Goal: Check status: Check status

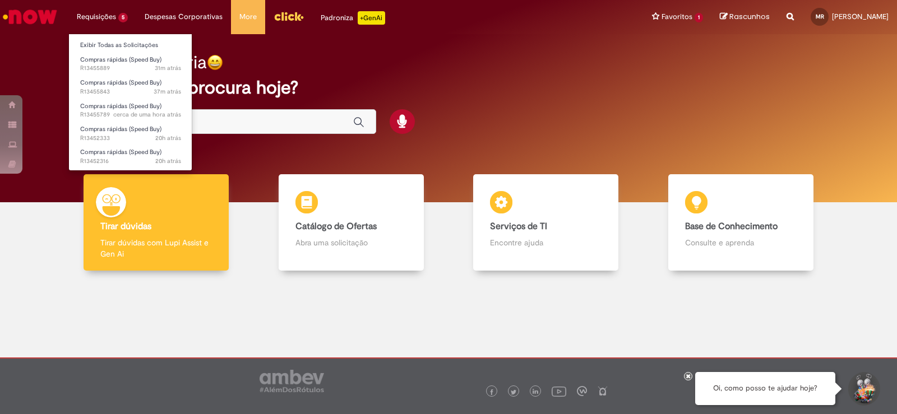
drag, startPoint x: 0, startPoint y: 0, endPoint x: 109, endPoint y: 36, distance: 115.0
click at [109, 36] on ul "Exibir Todas as Solicitações Compras rápidas (Speed Buy) 31m atrás 31 minutos a…" at bounding box center [130, 102] width 124 height 137
click at [112, 39] on link "Exibir Todas as Solicitações" at bounding box center [130, 45] width 123 height 12
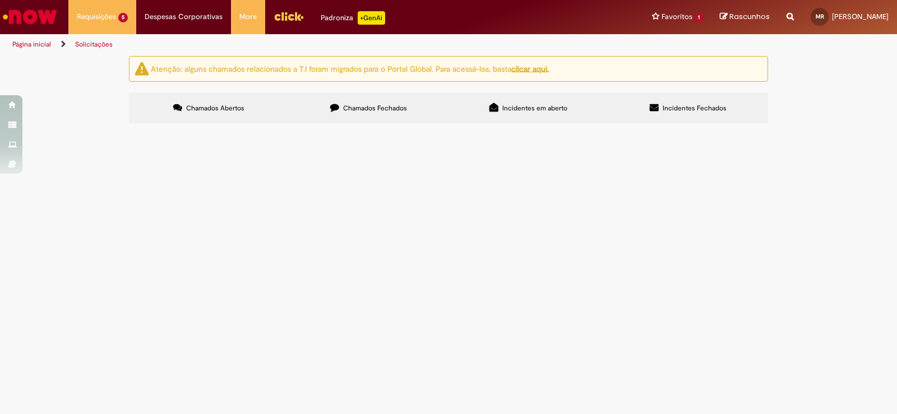
click at [362, 117] on label "Chamados Fechados" at bounding box center [369, 108] width 160 height 30
click at [0, 0] on span "Placa de Homenagem Gerente Ramires" at bounding box center [0, 0] width 0 height 0
click at [0, 0] on div at bounding box center [0, 0] width 0 height 0
click at [0, 0] on img "recolher o estado da solicitação" at bounding box center [0, 0] width 0 height 0
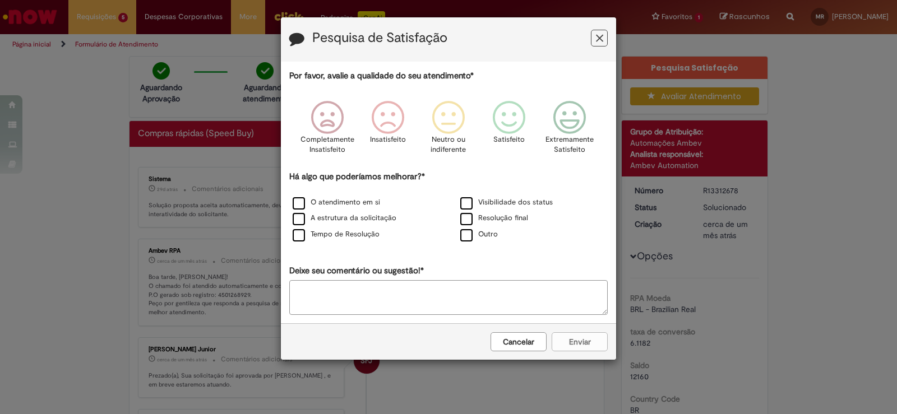
click at [597, 31] on button "Feedback" at bounding box center [599, 38] width 17 height 17
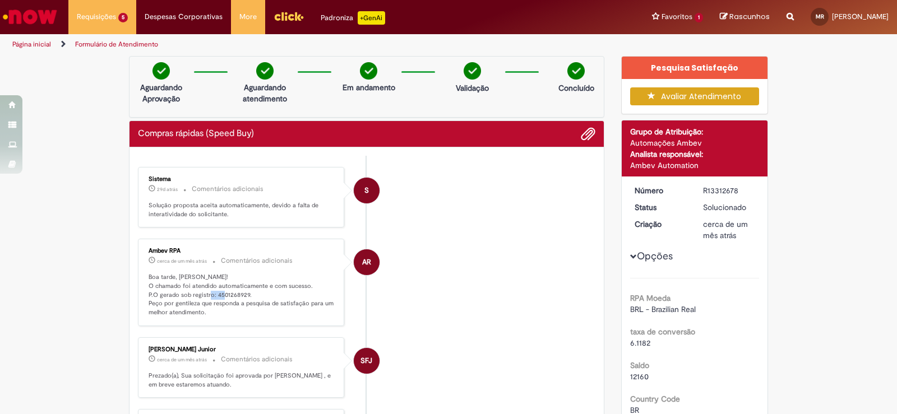
drag, startPoint x: 243, startPoint y: 295, endPoint x: 310, endPoint y: 311, distance: 69.0
click at [229, 294] on p "Boa tarde, [PERSON_NAME]! O chamado foi atendido automaticamente e com sucesso.…" at bounding box center [241, 295] width 187 height 44
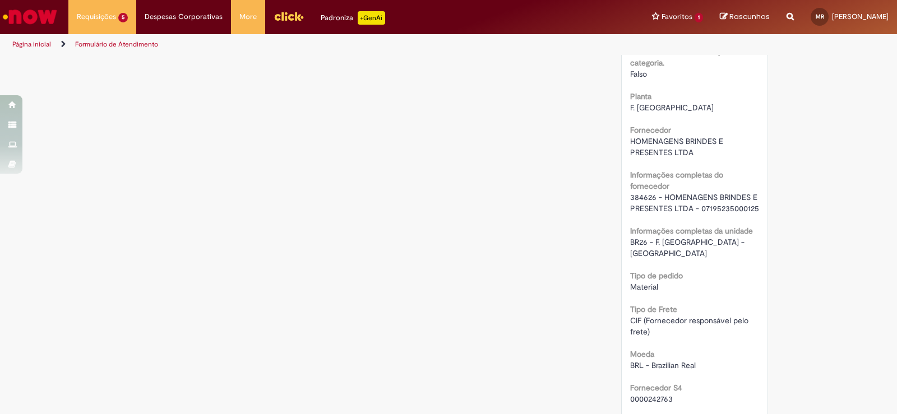
scroll to position [953, 0]
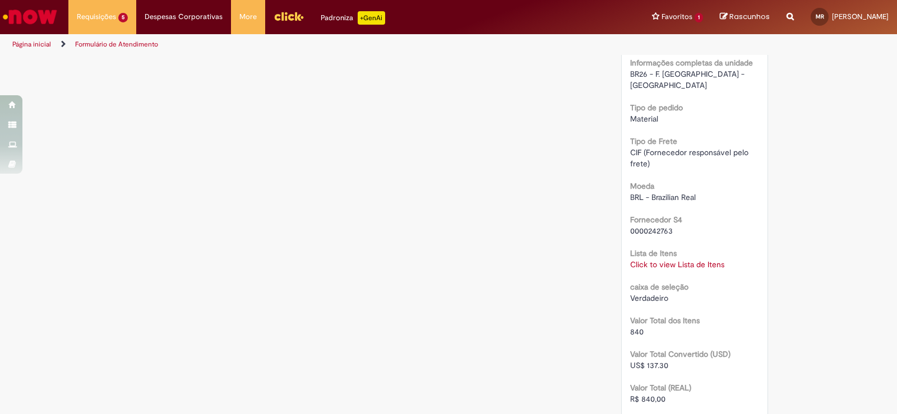
click at [647, 259] on link "Click to view Lista de Itens" at bounding box center [677, 264] width 94 height 10
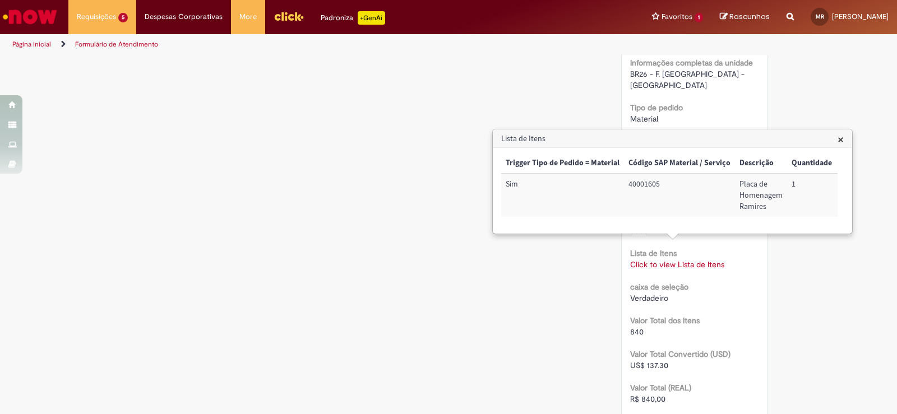
drag, startPoint x: 605, startPoint y: 228, endPoint x: 621, endPoint y: 229, distance: 16.3
click at [625, 228] on div "Trigger Tipo de Pedido = Material Código SAP Material / Serviço Descrição Quant…" at bounding box center [669, 190] width 336 height 75
drag, startPoint x: 625, startPoint y: 187, endPoint x: 644, endPoint y: 188, distance: 19.1
click at [643, 190] on td "40001605" at bounding box center [679, 195] width 111 height 43
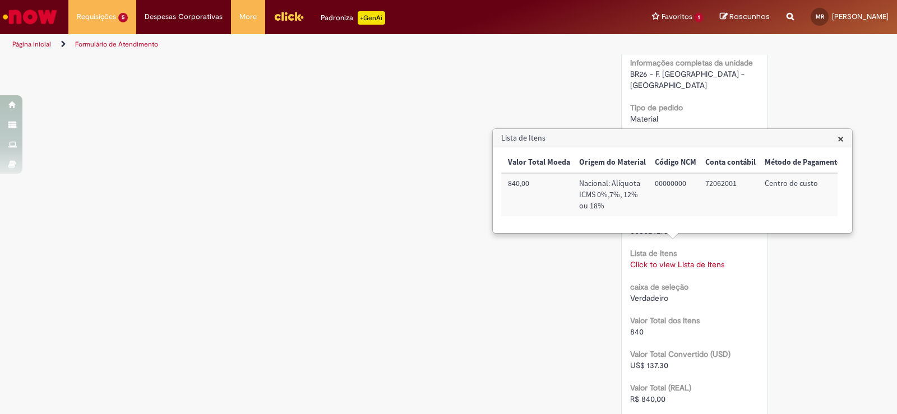
scroll to position [0, 392]
drag, startPoint x: 700, startPoint y: 183, endPoint x: 714, endPoint y: 191, distance: 16.1
click at [710, 187] on td "72062001" at bounding box center [728, 194] width 59 height 43
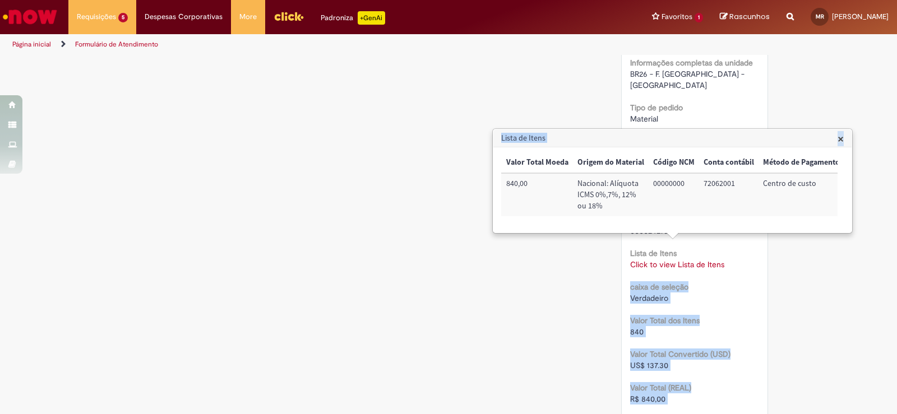
drag, startPoint x: 772, startPoint y: 237, endPoint x: 818, endPoint y: 241, distance: 45.6
click at [824, 244] on body "Pular para o conteúdo da página Requisições 5 Exibir Todas as Solicitações Comp…" at bounding box center [448, 207] width 897 height 414
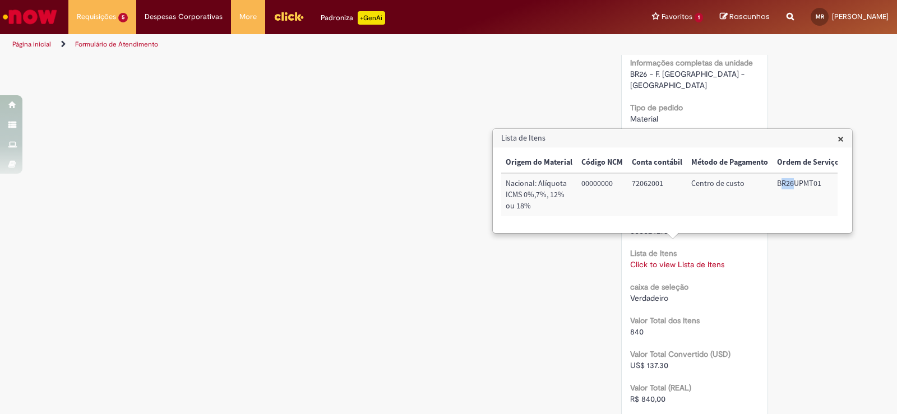
drag, startPoint x: 770, startPoint y: 182, endPoint x: 784, endPoint y: 181, distance: 14.1
click at [784, 181] on td "BR26UPMT01" at bounding box center [807, 194] width 71 height 43
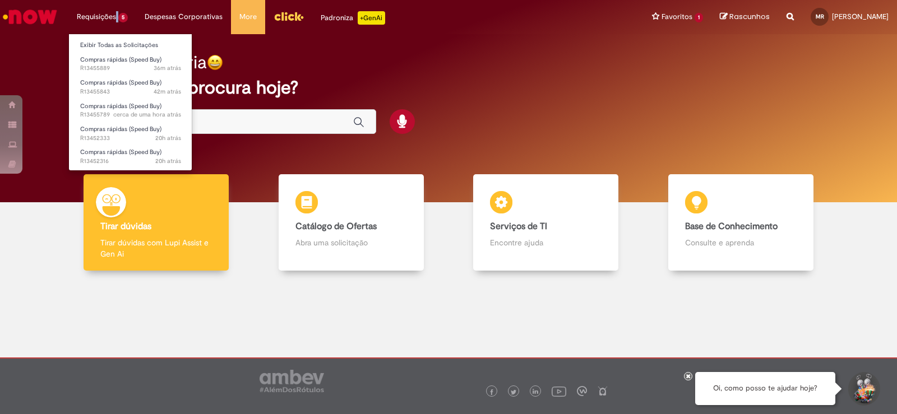
click at [117, 26] on li "Requisições 5 Exibir Todas as Solicitações Compras rápidas (Speed Buy) 36m atrá…" at bounding box center [102, 17] width 68 height 34
click at [126, 39] on li "Exibir Todas as Solicitações" at bounding box center [130, 44] width 123 height 15
click at [127, 41] on link "Exibir Todas as Solicitações" at bounding box center [130, 45] width 123 height 12
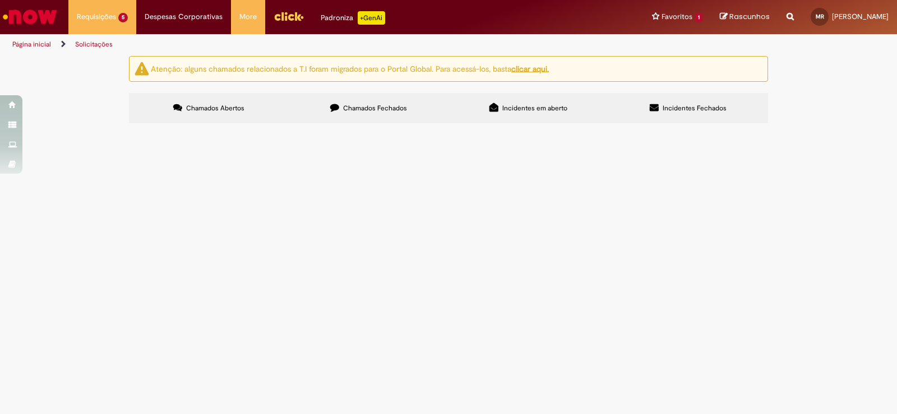
click at [350, 113] on label "Chamados Fechados" at bounding box center [369, 108] width 160 height 30
click at [0, 0] on img "recolher o estado da solicitação" at bounding box center [0, 0] width 0 height 0
click at [0, 0] on img at bounding box center [0, 0] width 0 height 0
click at [0, 0] on span "Pagamento Coffee destinado a Auditoria 22/07" at bounding box center [0, 0] width 0 height 0
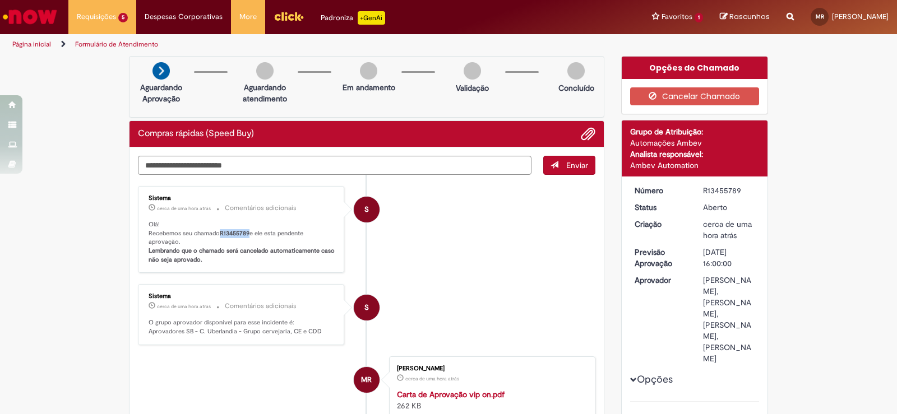
drag, startPoint x: 213, startPoint y: 230, endPoint x: 245, endPoint y: 236, distance: 32.4
click at [245, 236] on p "Olá! Recebemos seu chamado R13455789 e ele esta pendente aprovação. Lembrando q…" at bounding box center [241, 242] width 187 height 44
copy p "R13455789"
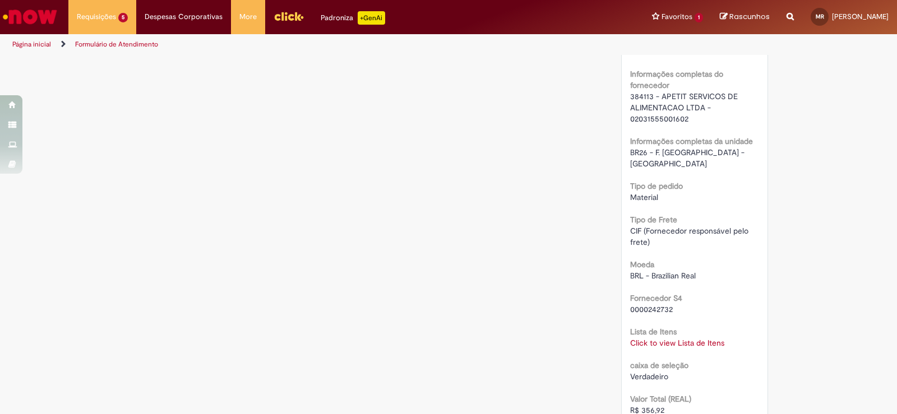
scroll to position [1065, 0]
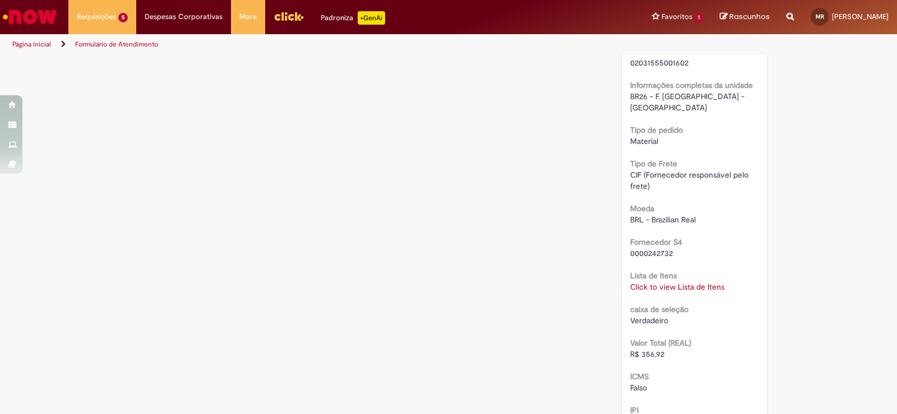
click at [688, 292] on link "Click to view Lista de Itens" at bounding box center [677, 287] width 94 height 10
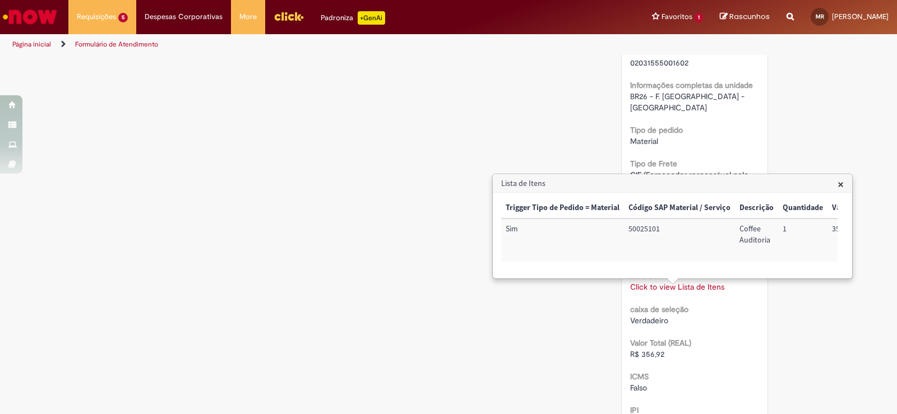
drag, startPoint x: 548, startPoint y: 129, endPoint x: 540, endPoint y: 118, distance: 13.6
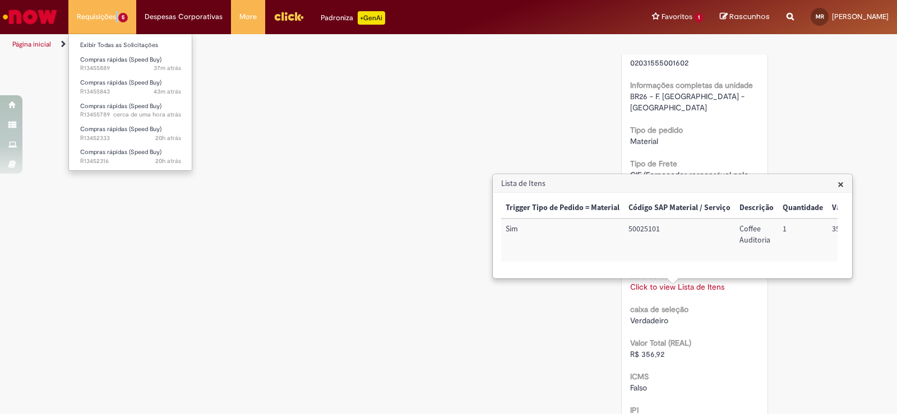
click at [116, 14] on li "Requisições 5 Exibir Todas as Solicitações Compras rápidas (Speed Buy) 37m atrá…" at bounding box center [102, 17] width 68 height 34
click at [136, 81] on span "Compras rápidas (Speed Buy)" at bounding box center [120, 82] width 81 height 8
click at [113, 84] on span "Compras rápidas (Speed Buy)" at bounding box center [120, 82] width 81 height 8
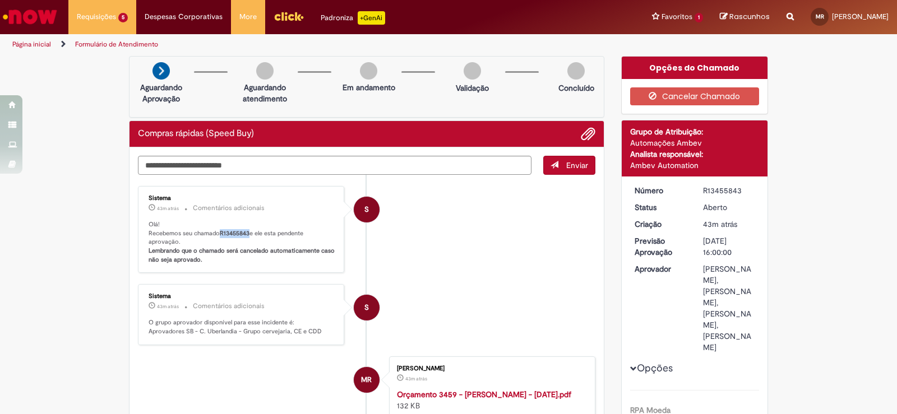
drag, startPoint x: 216, startPoint y: 233, endPoint x: 245, endPoint y: 235, distance: 29.2
click at [246, 235] on p "Olá! Recebemos seu chamado R13455843 e ele esta pendente aprovação. Lembrando q…" at bounding box center [241, 242] width 187 height 44
copy b "R13455843"
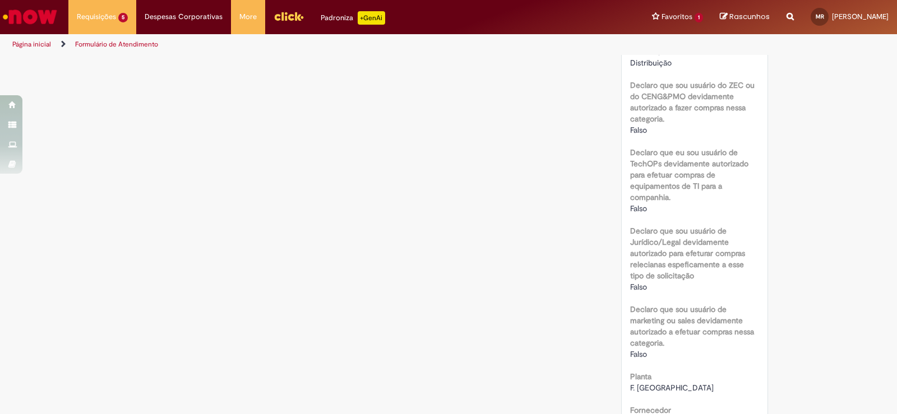
scroll to position [504, 0]
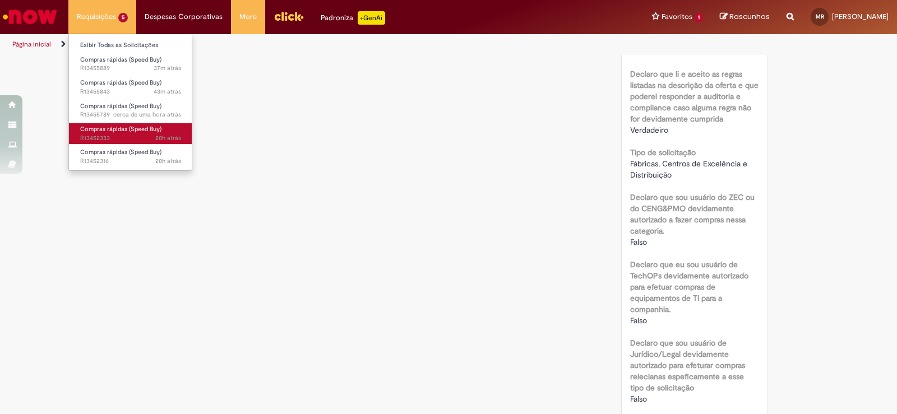
click at [117, 130] on span "Compras rápidas (Speed Buy)" at bounding box center [120, 129] width 81 height 8
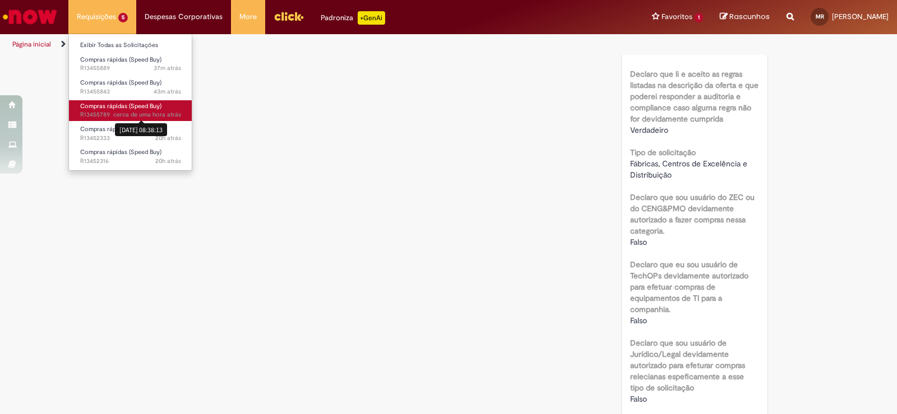
click at [118, 112] on span "cerca de uma hora atrás" at bounding box center [147, 114] width 68 height 8
click at [101, 100] on link "Compras rápidas (Speed Buy) cerca de uma hora atrás cerca de uma hora atrás 28/…" at bounding box center [130, 110] width 123 height 21
click at [108, 106] on span "Compras rápidas (Speed Buy)" at bounding box center [120, 106] width 81 height 8
click at [109, 106] on span "Compras rápidas (Speed Buy)" at bounding box center [120, 106] width 81 height 8
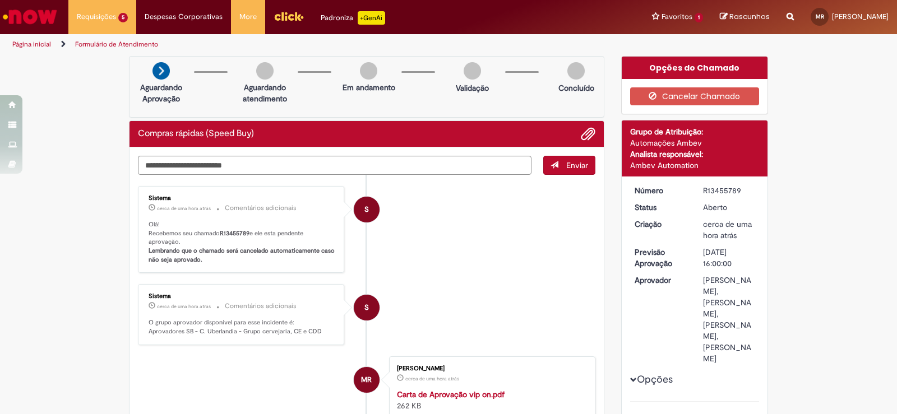
drag, startPoint x: 245, startPoint y: 166, endPoint x: 242, endPoint y: 188, distance: 22.0
click at [230, 181] on ul "S Sistema cerca de uma hora atrás cerca de uma hora atrás Comentários adicionai…" at bounding box center [366, 352] width 457 height 355
click at [290, 233] on p "Olá! Recebemos seu chamado R13455789 e ele esta pendente aprovação. Lembrando q…" at bounding box center [241, 242] width 187 height 44
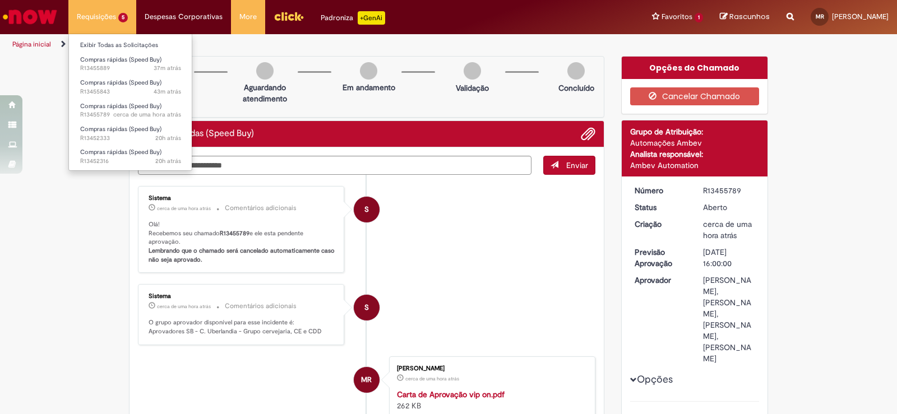
click at [91, 16] on li "Requisições 5 Exibir Todas as Solicitações Compras rápidas (Speed Buy) 37m atrá…" at bounding box center [102, 17] width 68 height 34
click at [105, 45] on link "Exibir Todas as Solicitações" at bounding box center [130, 45] width 123 height 12
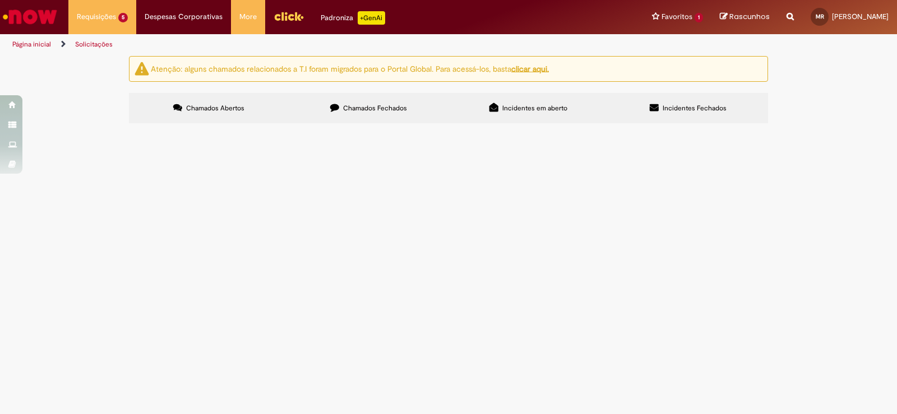
click at [0, 0] on span "Compras rápidas (Speed Buy)" at bounding box center [0, 0] width 0 height 0
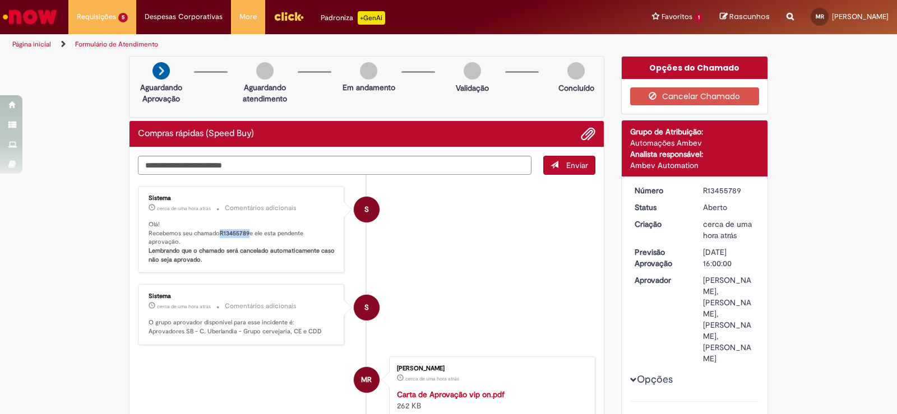
drag, startPoint x: 216, startPoint y: 233, endPoint x: 246, endPoint y: 233, distance: 30.3
click at [246, 233] on p "Olá! Recebemos seu chamado R13455789 e ele esta pendente aprovação. Lembrando q…" at bounding box center [241, 242] width 187 height 44
copy p "R13455789"
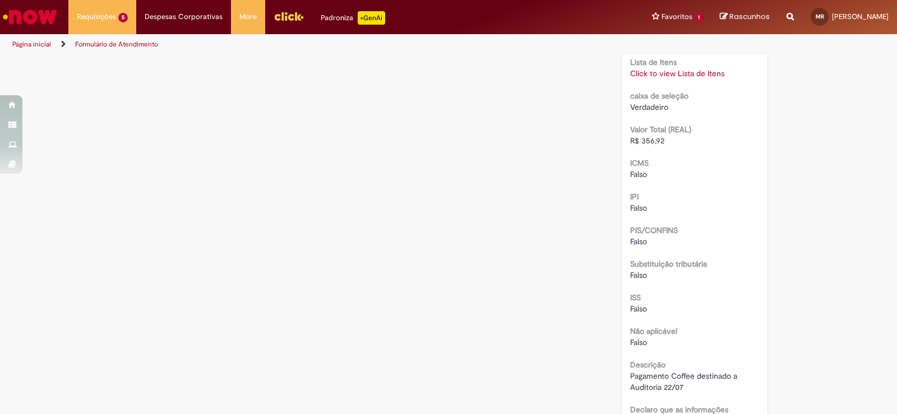
scroll to position [1222, 0]
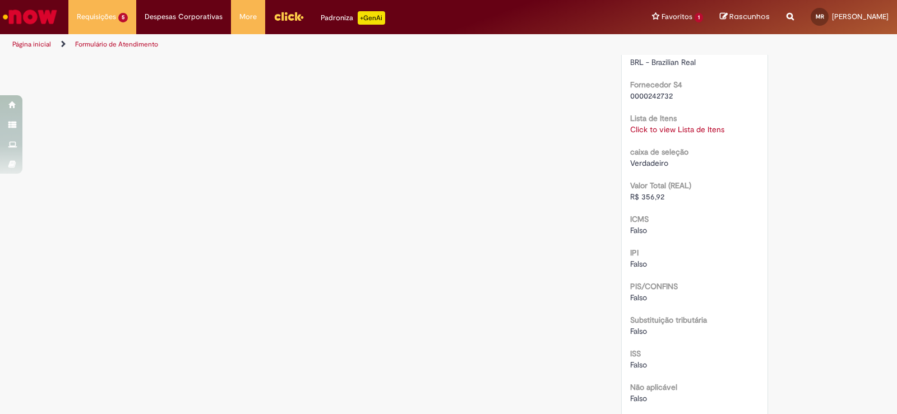
click at [635, 134] on link "Click to view Lista de Itens" at bounding box center [677, 129] width 94 height 10
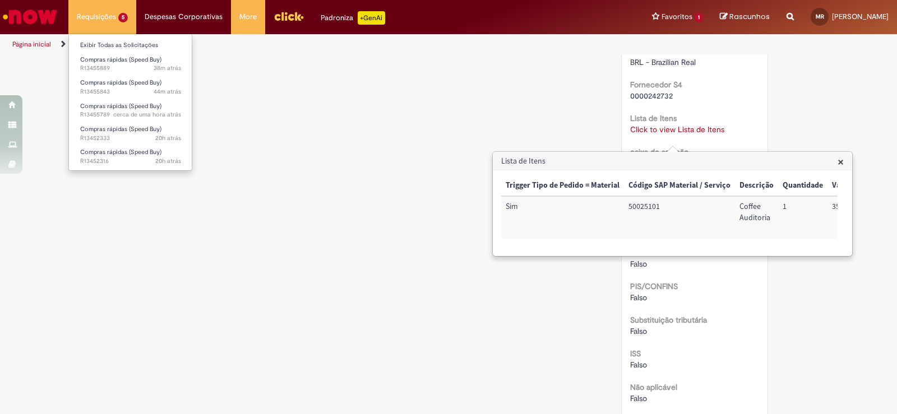
click at [119, 15] on li "Requisições 5 Exibir Todas as Solicitações Compras rápidas (Speed Buy) 38m atrá…" at bounding box center [102, 17] width 68 height 34
click at [136, 44] on link "Exibir Todas as Solicitações" at bounding box center [130, 45] width 123 height 12
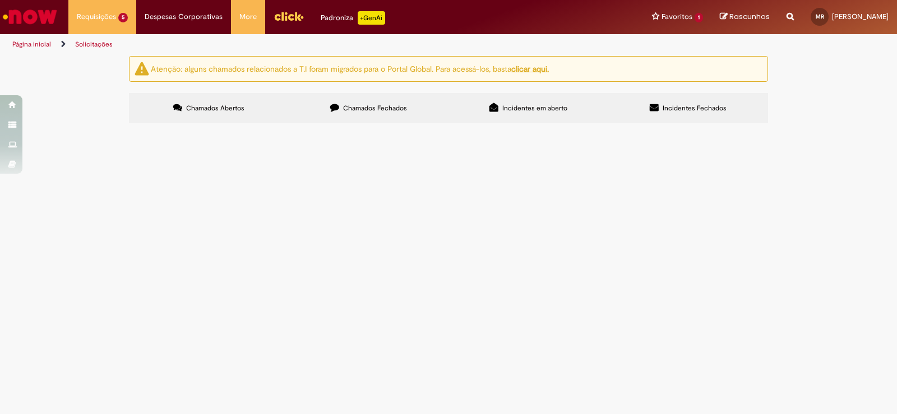
click at [0, 0] on span "Coffee destinado a Formatura de Integração" at bounding box center [0, 0] width 0 height 0
click at [0, 0] on img "recolher o estado da solicitação" at bounding box center [0, 0] width 0 height 0
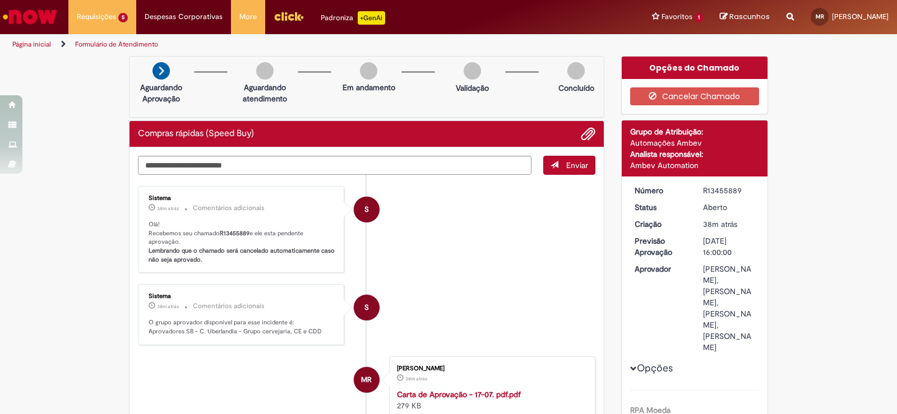
drag, startPoint x: 701, startPoint y: 191, endPoint x: 735, endPoint y: 190, distance: 33.6
click at [735, 190] on div "R13455889" at bounding box center [729, 190] width 52 height 11
copy div "R13455889"
